Goal: Obtain resource: Obtain resource

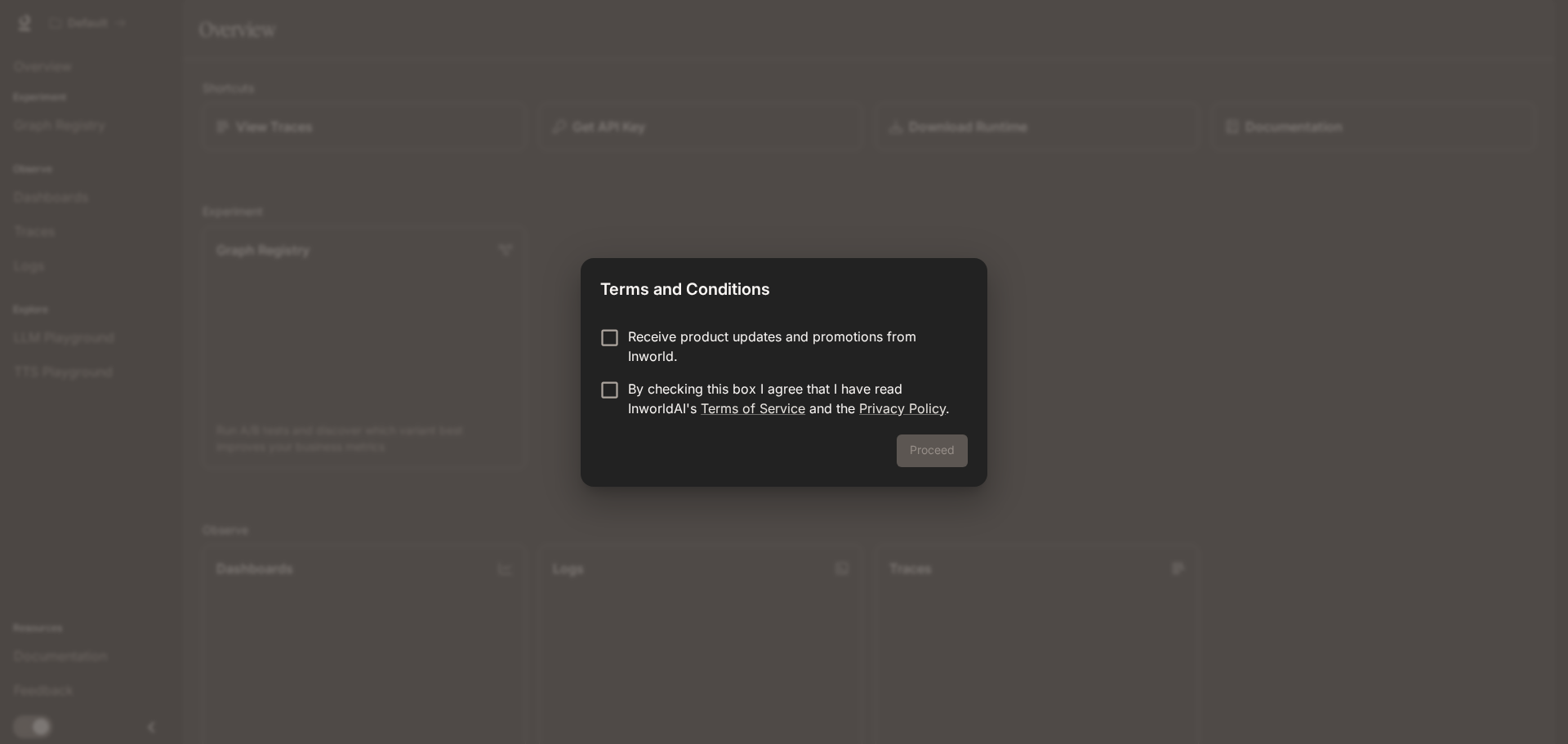
click at [600, 377] on form "Receive product updates and promotions from Inworld. By checking this box I agr…" at bounding box center [784, 372] width 368 height 91
click at [918, 441] on button "Proceed" at bounding box center [932, 450] width 71 height 33
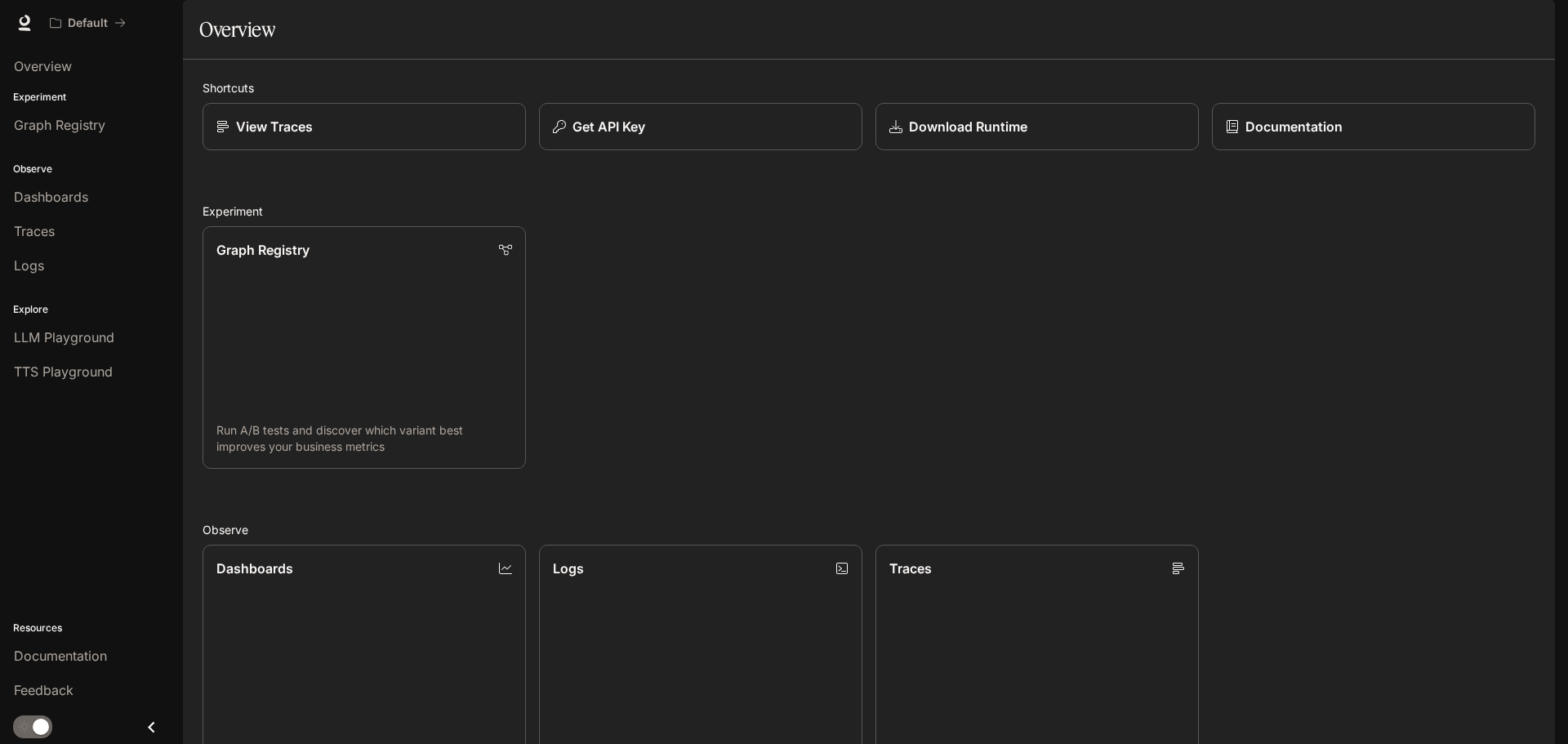
click at [1535, 19] on icon "button" at bounding box center [1532, 23] width 13 height 13
drag, startPoint x: 1530, startPoint y: 21, endPoint x: 1517, endPoint y: 28, distance: 14.8
click at [1529, 21] on div at bounding box center [784, 372] width 1568 height 744
click at [1522, 23] on div "button" at bounding box center [1531, 23] width 23 height 23
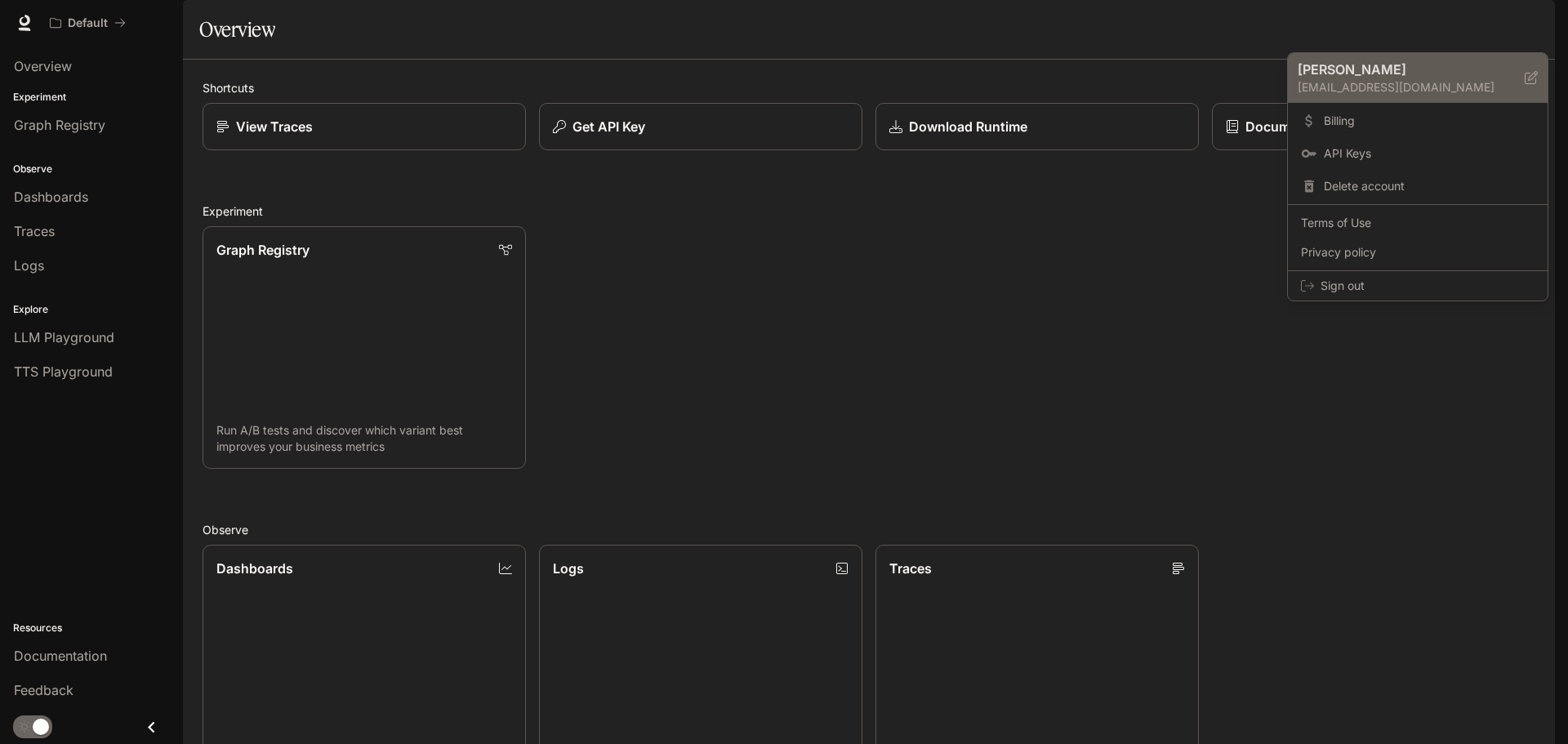
click at [1357, 85] on p "[EMAIL_ADDRESS][DOMAIN_NAME]" at bounding box center [1411, 88] width 227 height 17
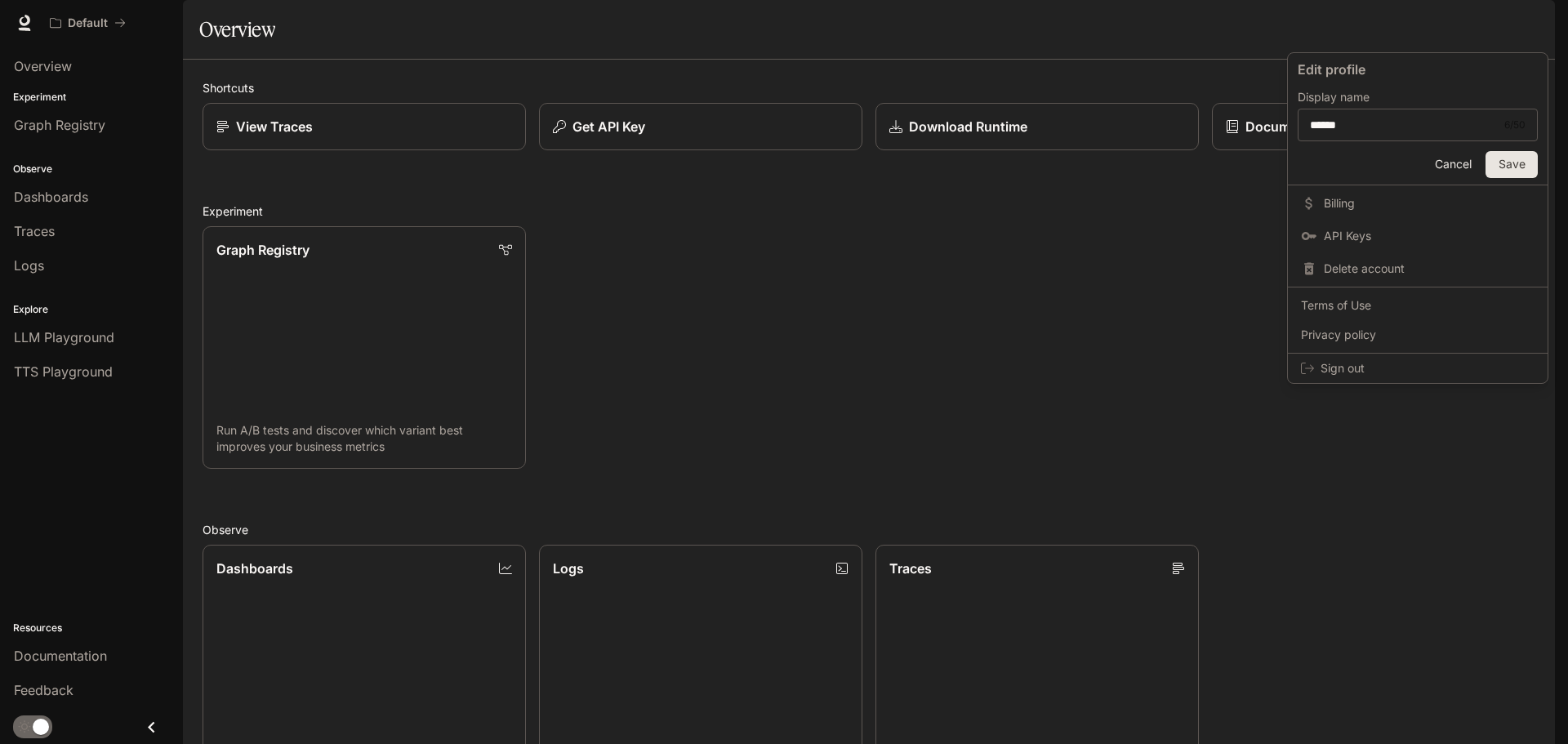
click at [1088, 62] on div at bounding box center [784, 372] width 1568 height 744
click at [28, 26] on icon at bounding box center [25, 23] width 17 height 17
click at [21, 28] on icon at bounding box center [24, 29] width 13 height 3
click at [723, 136] on div "Get API Key" at bounding box center [700, 126] width 299 height 19
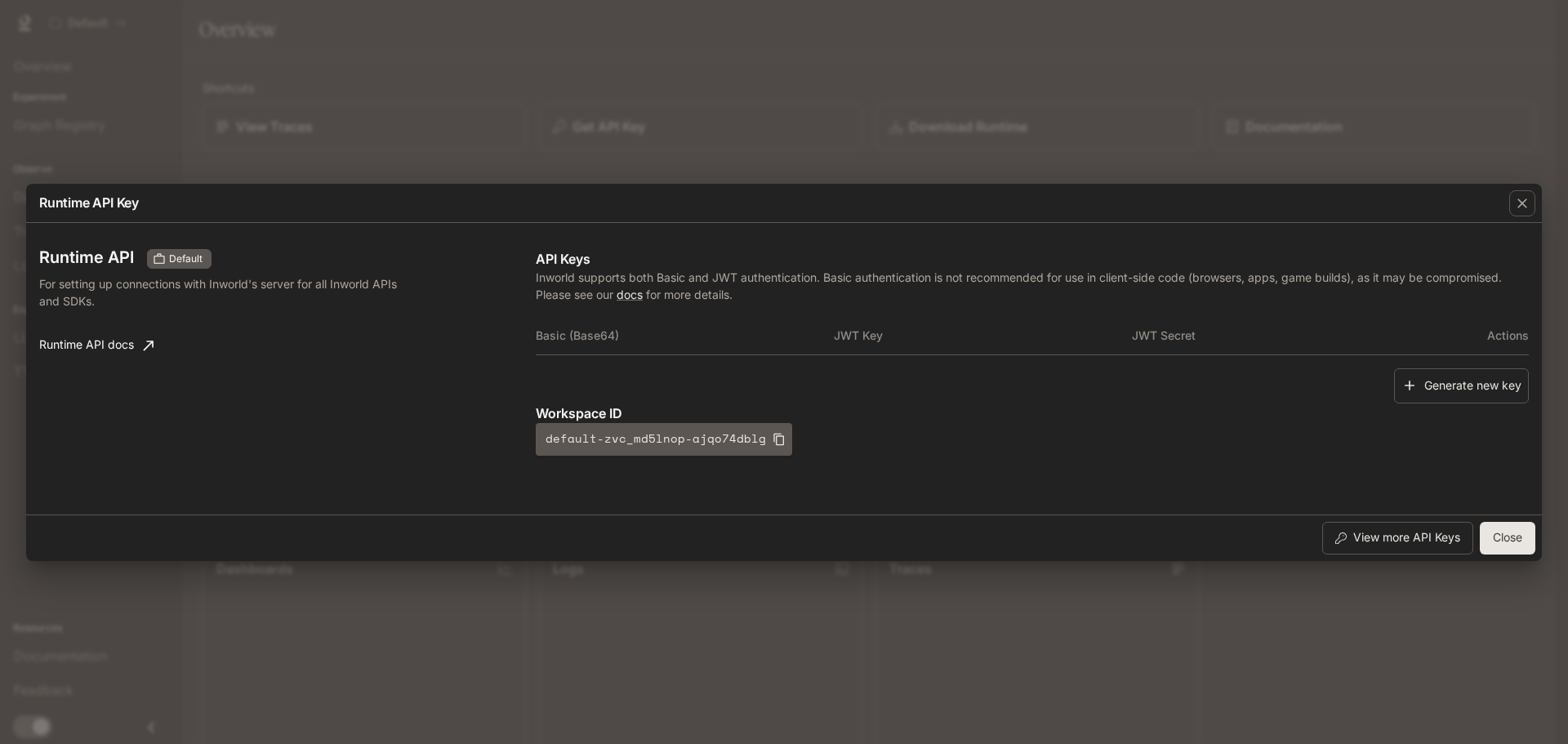
drag, startPoint x: 1339, startPoint y: 141, endPoint x: 1421, endPoint y: 190, distance: 95.5
click at [1344, 142] on div "Runtime API Key Runtime API Default For setting up connections with Inworld's s…" at bounding box center [784, 372] width 1568 height 744
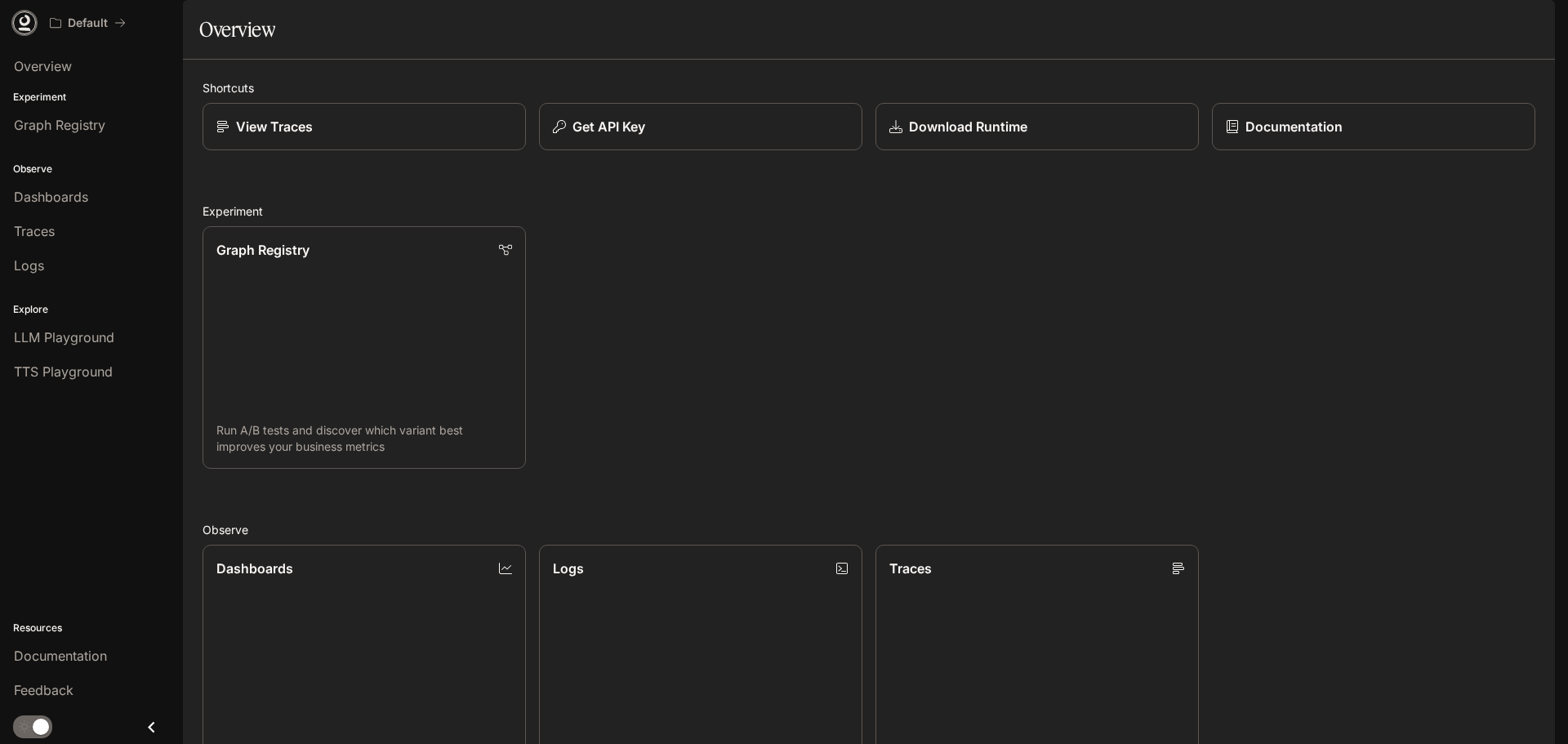
click at [22, 26] on icon at bounding box center [25, 23] width 17 height 17
click at [1534, 30] on div "button" at bounding box center [1531, 23] width 23 height 23
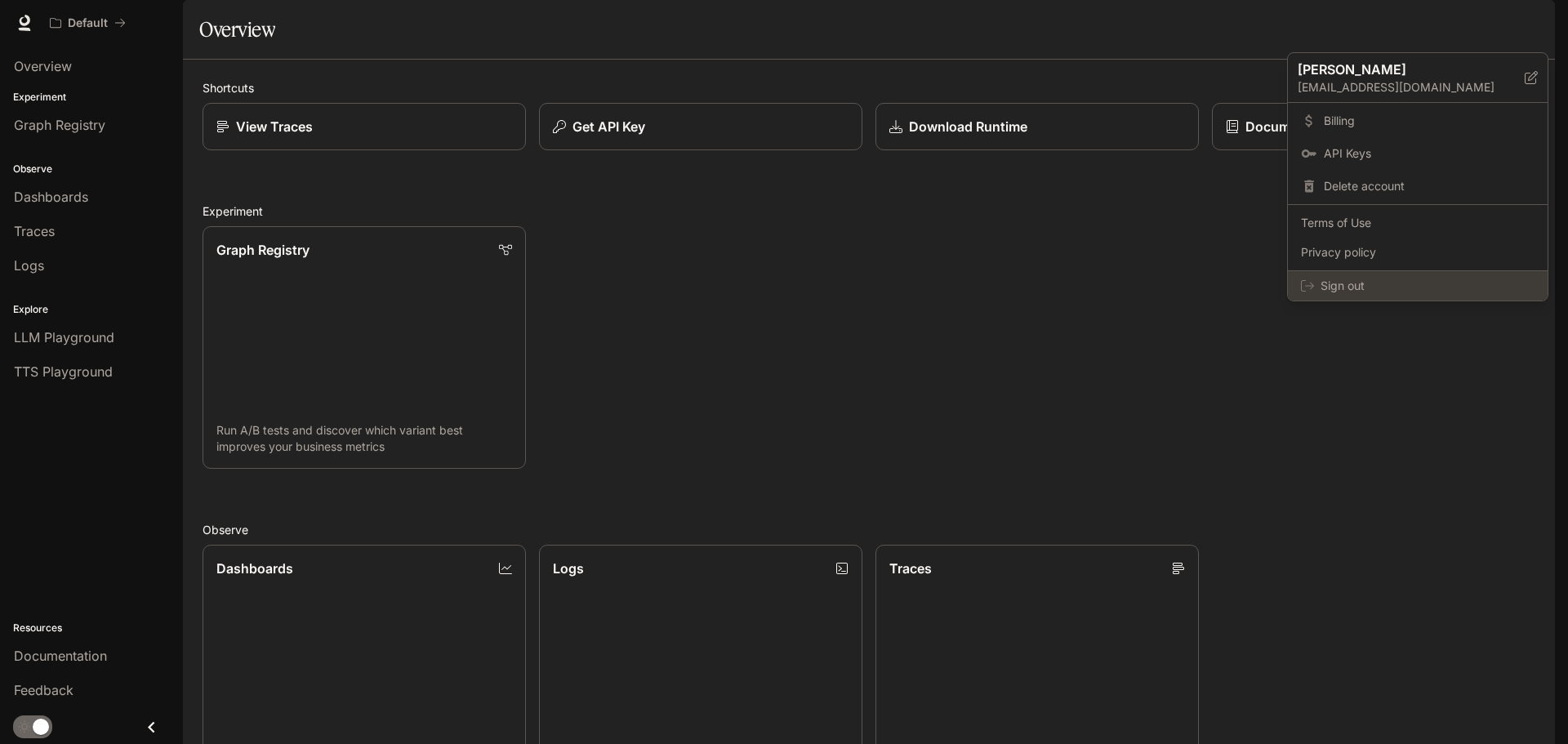
click at [1336, 284] on span "Sign out" at bounding box center [1427, 286] width 214 height 17
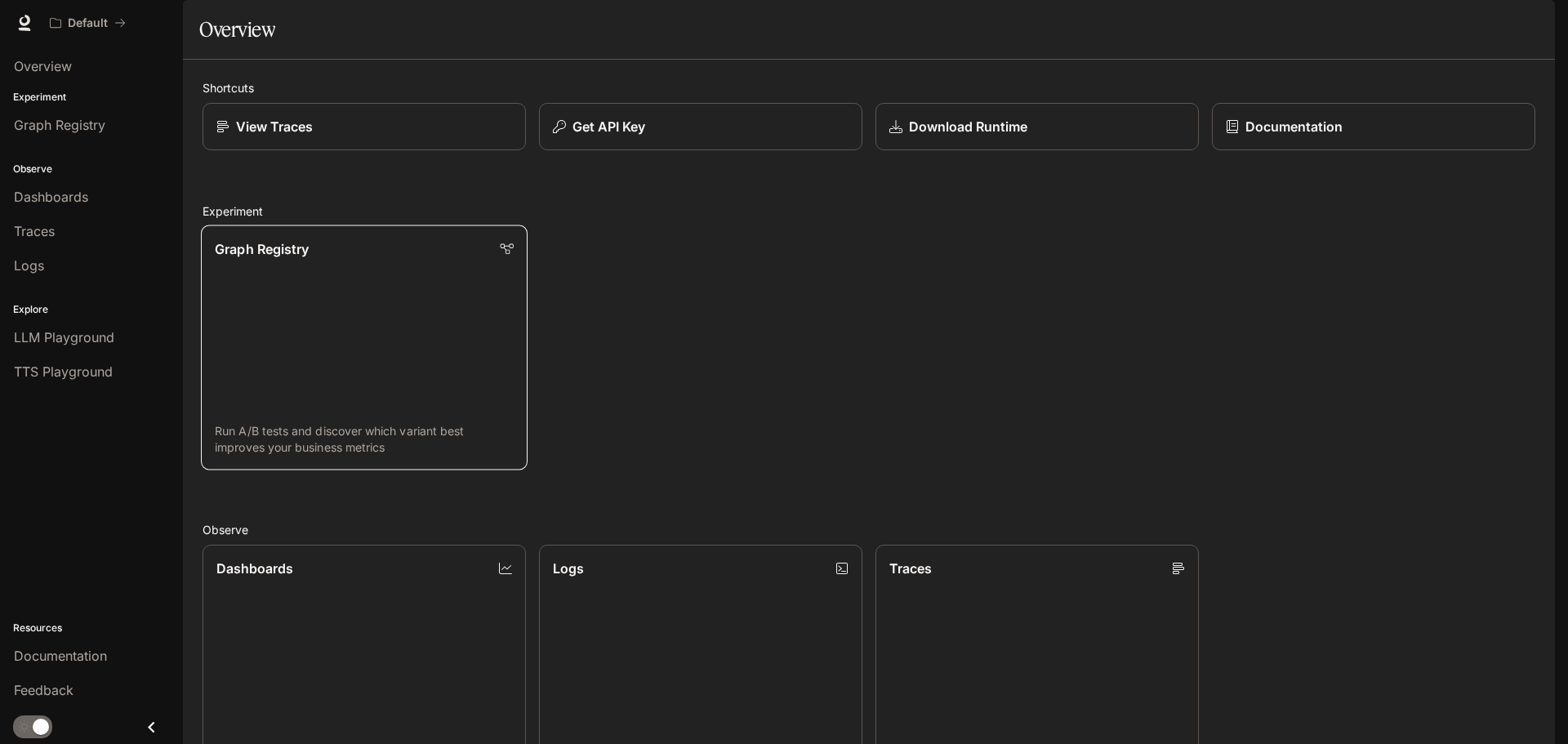
scroll to position [408, 0]
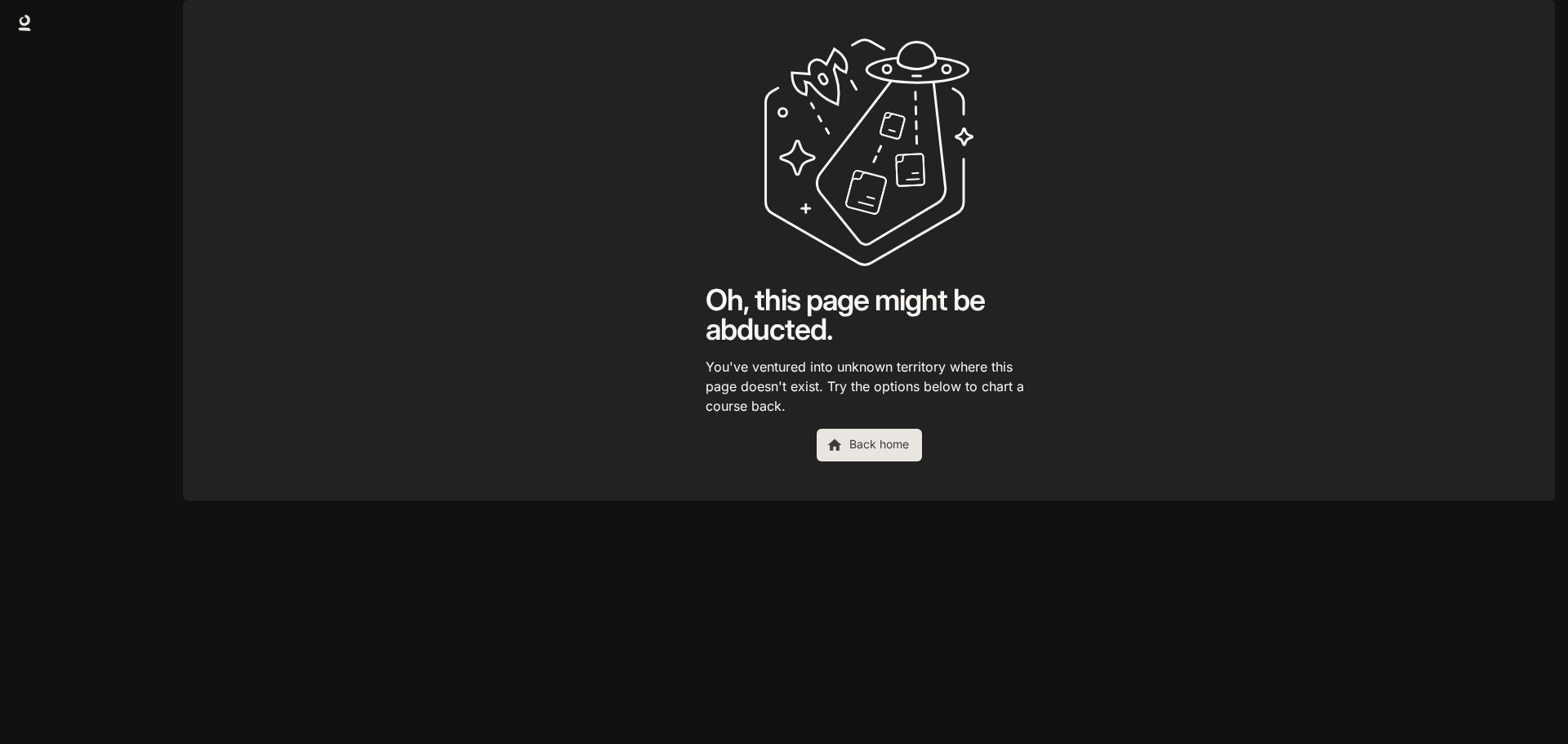
click at [1116, 416] on main "Oh, this page might be abducted. You've ventured into unknown territory where t…" at bounding box center [868, 250] width 1372 height 500
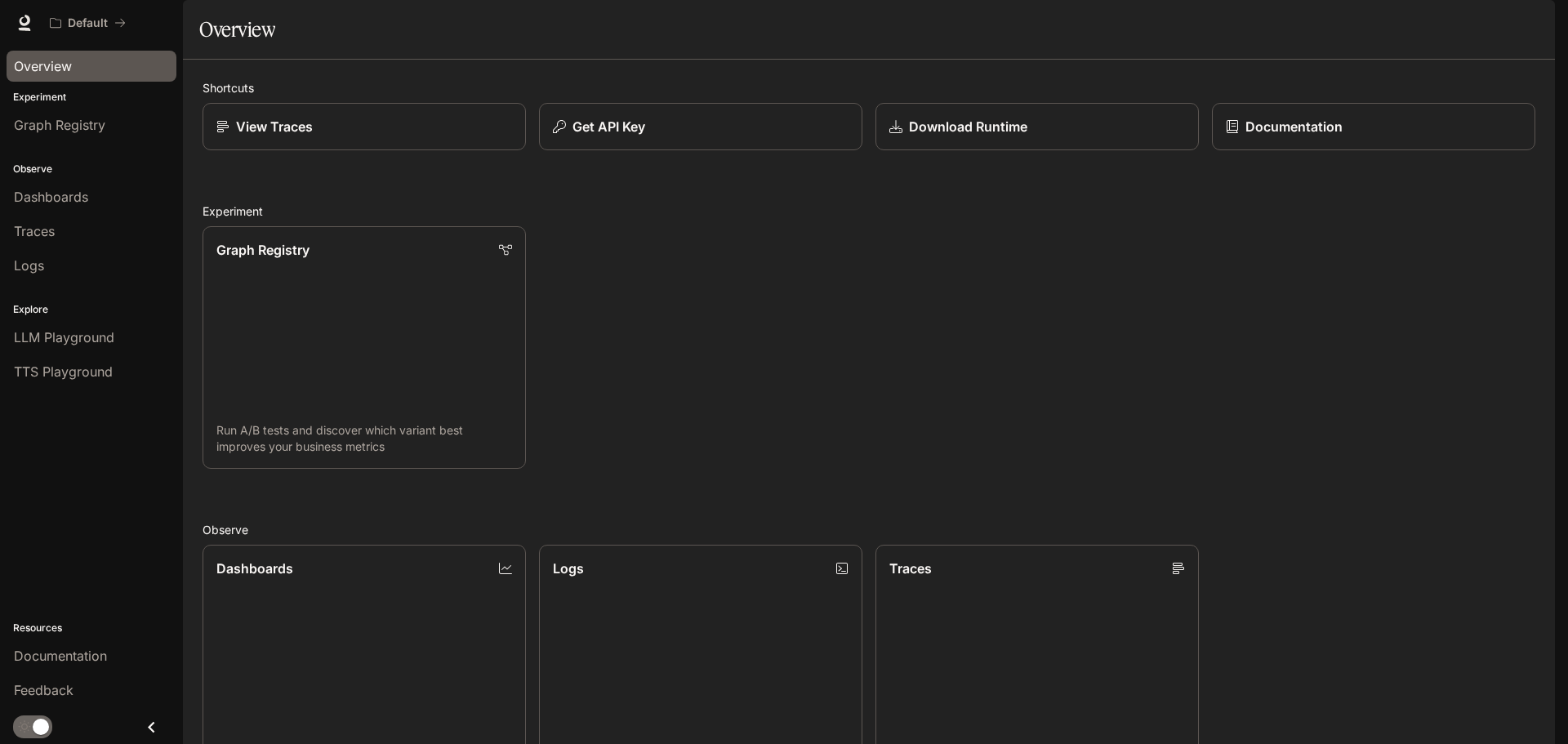
click at [80, 71] on div "Overview" at bounding box center [91, 65] width 155 height 19
click at [1543, 26] on div "button" at bounding box center [1531, 23] width 23 height 23
click at [1045, 288] on div at bounding box center [784, 372] width 1568 height 744
click at [801, 396] on div "Graph Registry Run A/B tests and discover which variant best improves your busi…" at bounding box center [861, 341] width 1345 height 255
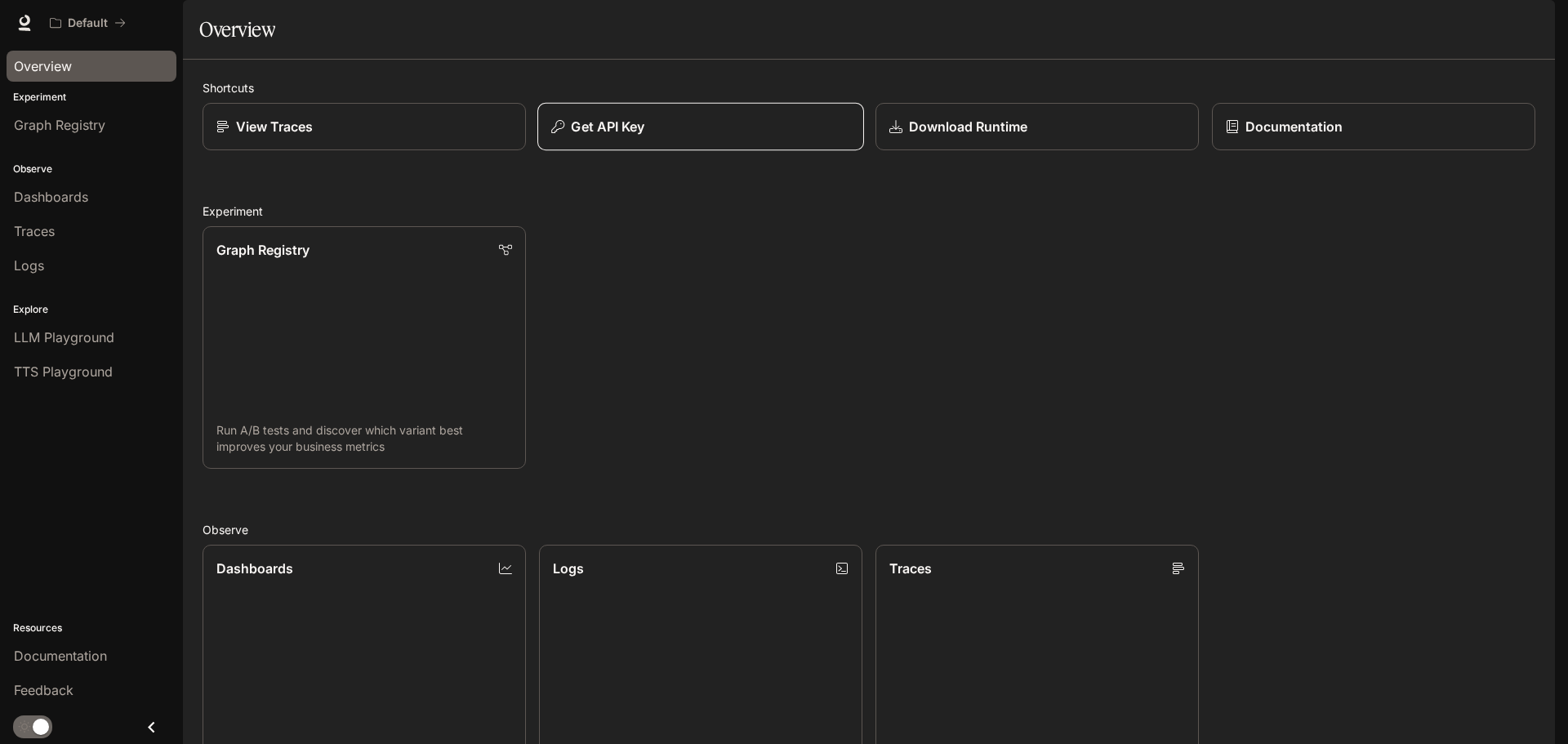
scroll to position [0, 0]
click at [643, 151] on button "Get API Key" at bounding box center [701, 127] width 326 height 49
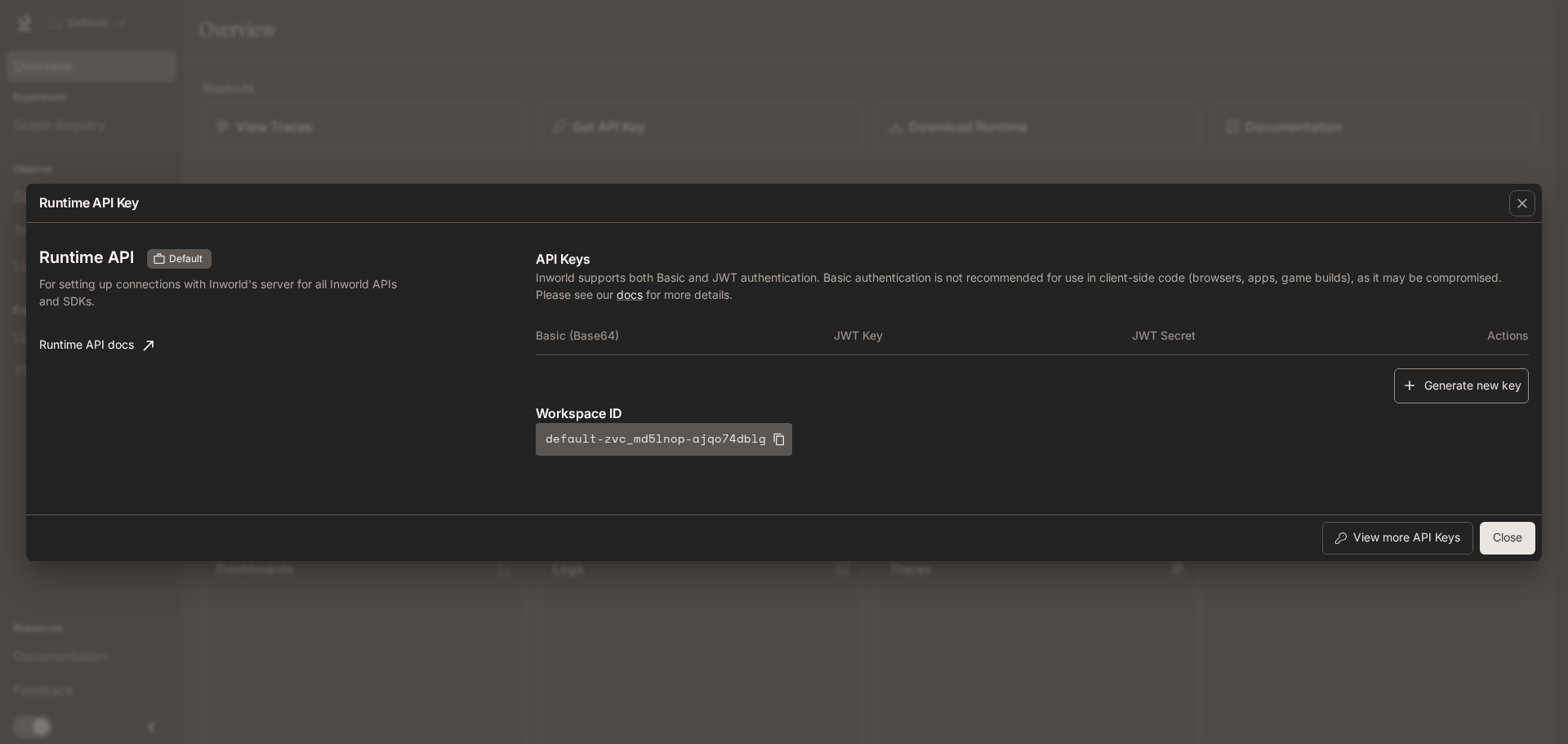
click at [1473, 387] on button "Generate new key" at bounding box center [1461, 386] width 135 height 35
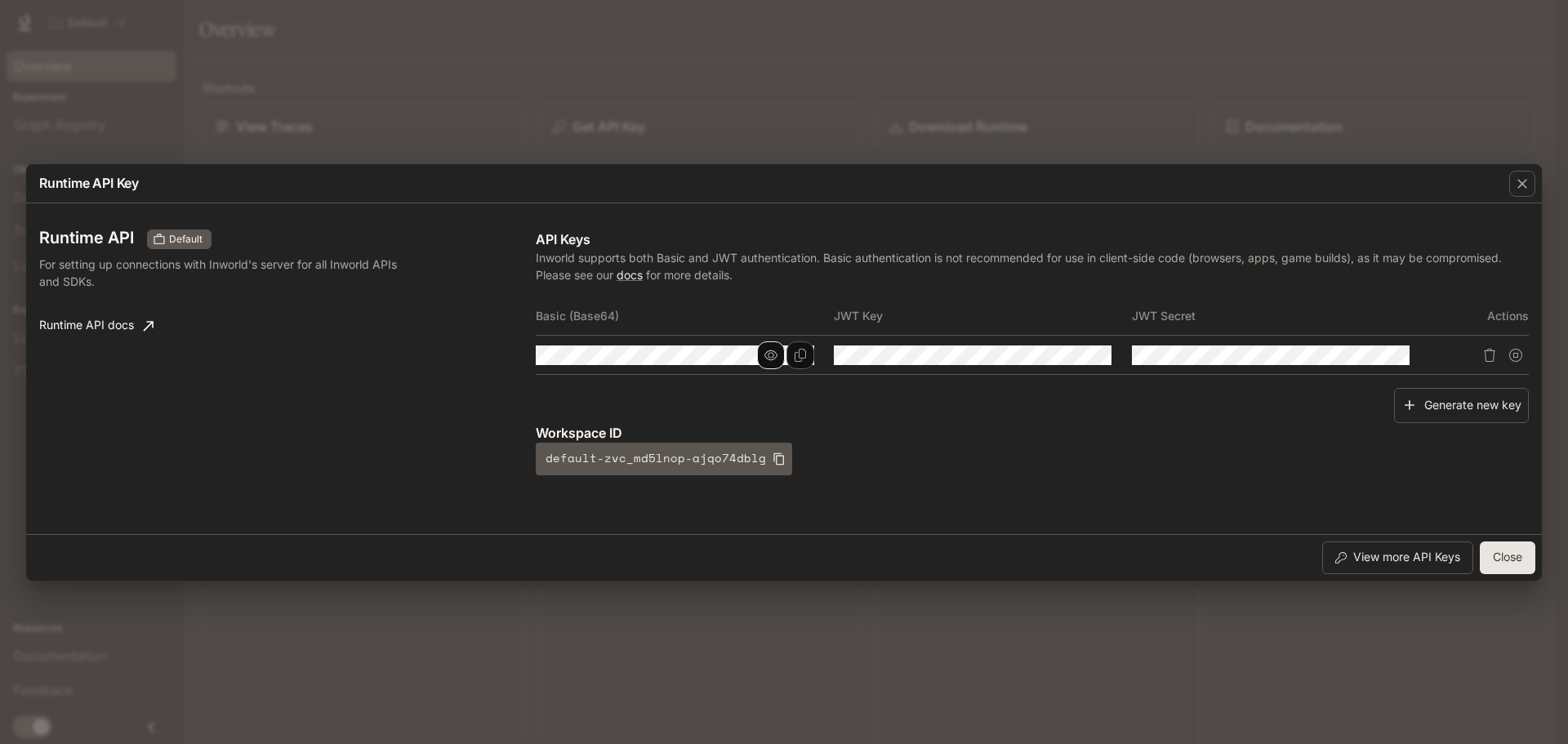
click at [779, 353] on button "button" at bounding box center [770, 355] width 28 height 28
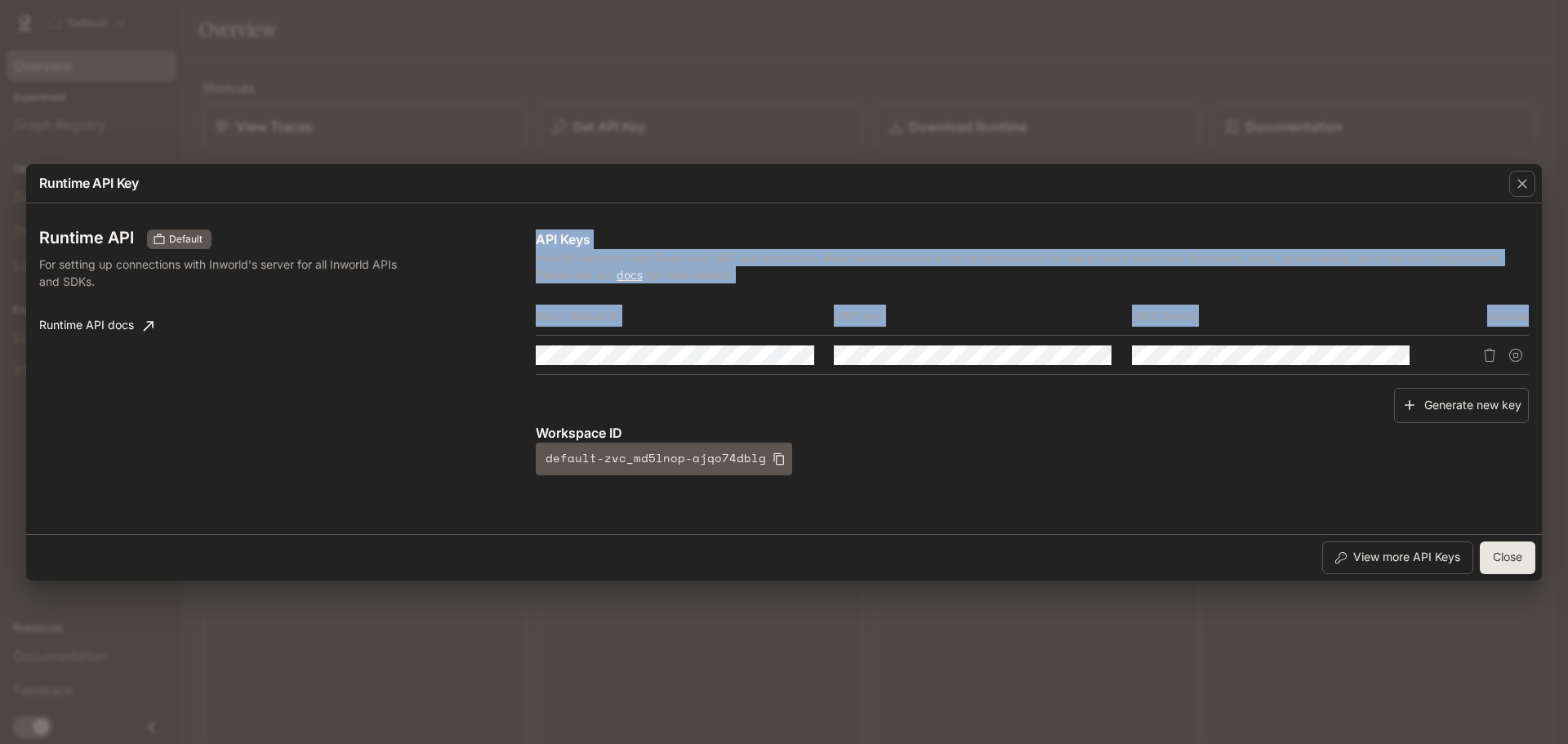
click at [562, 356] on div "Runtime API Default For setting up connections with Inworld's server for all In…" at bounding box center [784, 368] width 1489 height 317
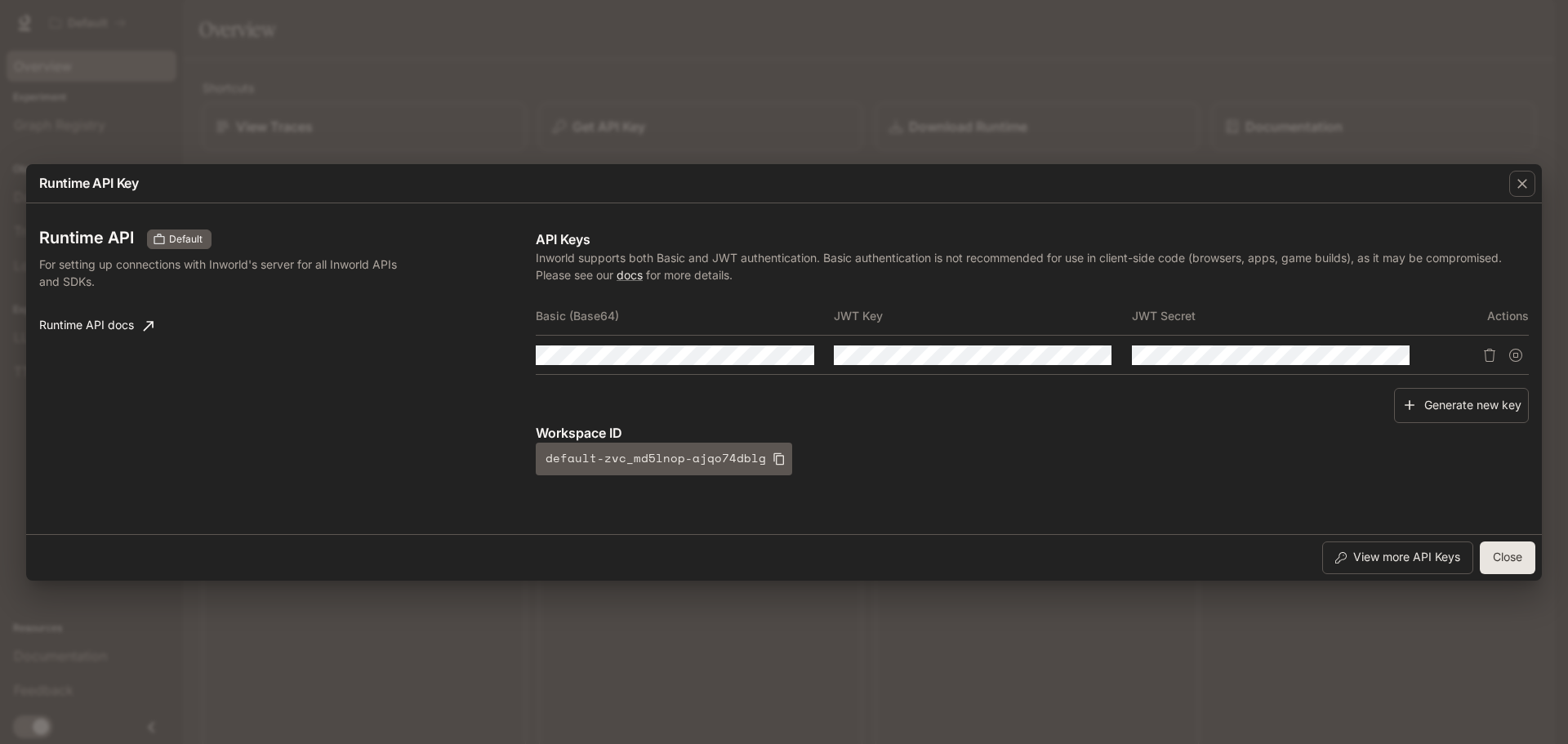
click at [771, 403] on div "Generate new key" at bounding box center [1032, 405] width 993 height 35
click at [799, 354] on icon "Copy Basic (Base64)" at bounding box center [800, 355] width 12 height 13
click at [1527, 184] on icon "button" at bounding box center [1522, 184] width 17 height 17
